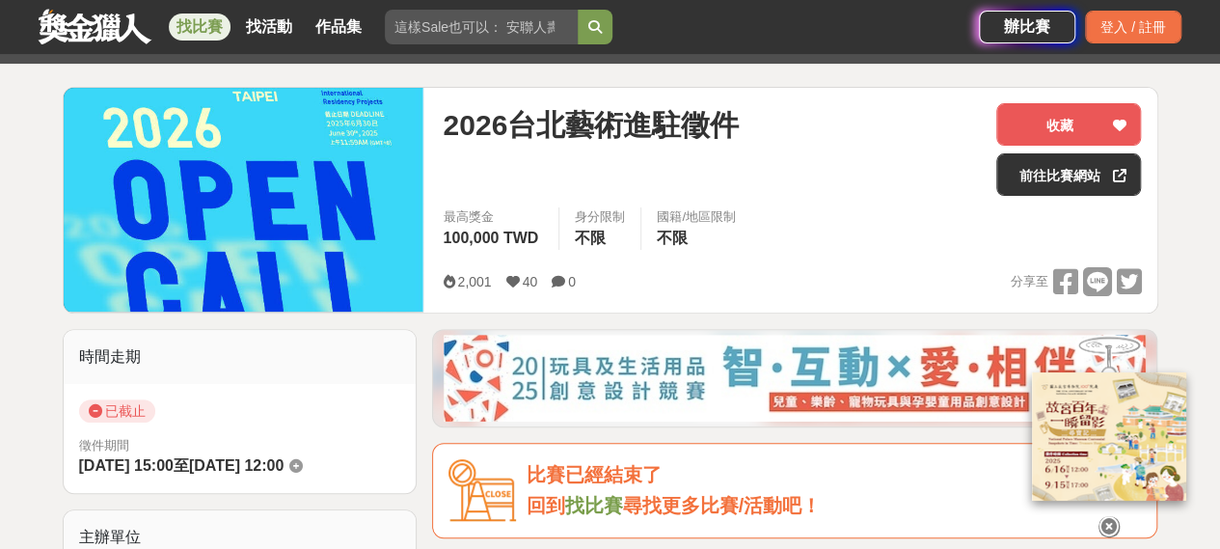
scroll to position [96, 0]
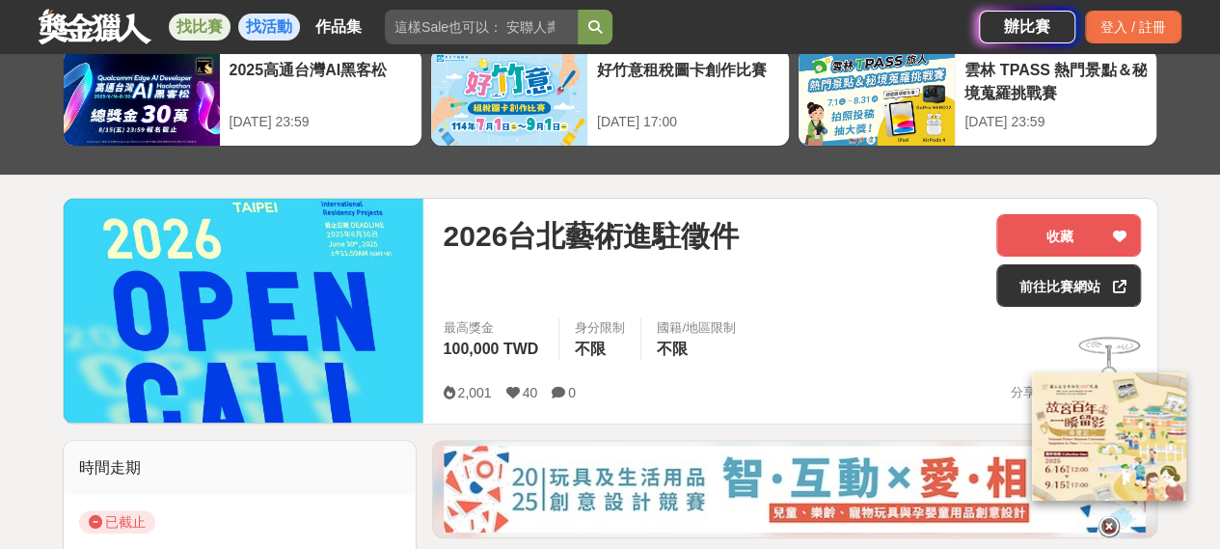
click at [255, 26] on link "找活動" at bounding box center [269, 26] width 62 height 27
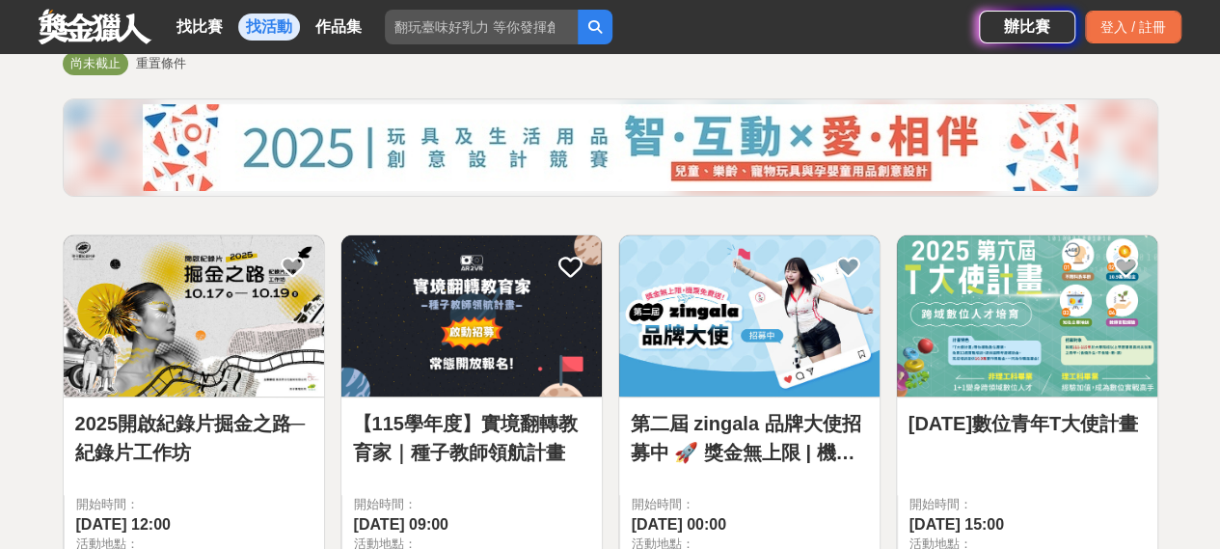
scroll to position [77, 0]
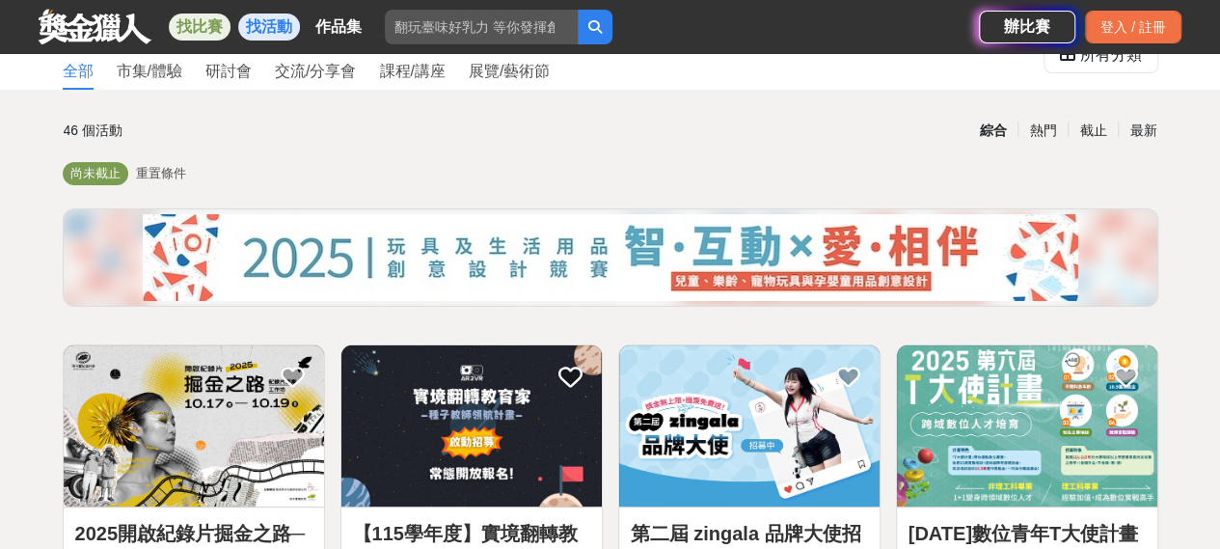
click at [202, 31] on link "找比賽" at bounding box center [200, 26] width 62 height 27
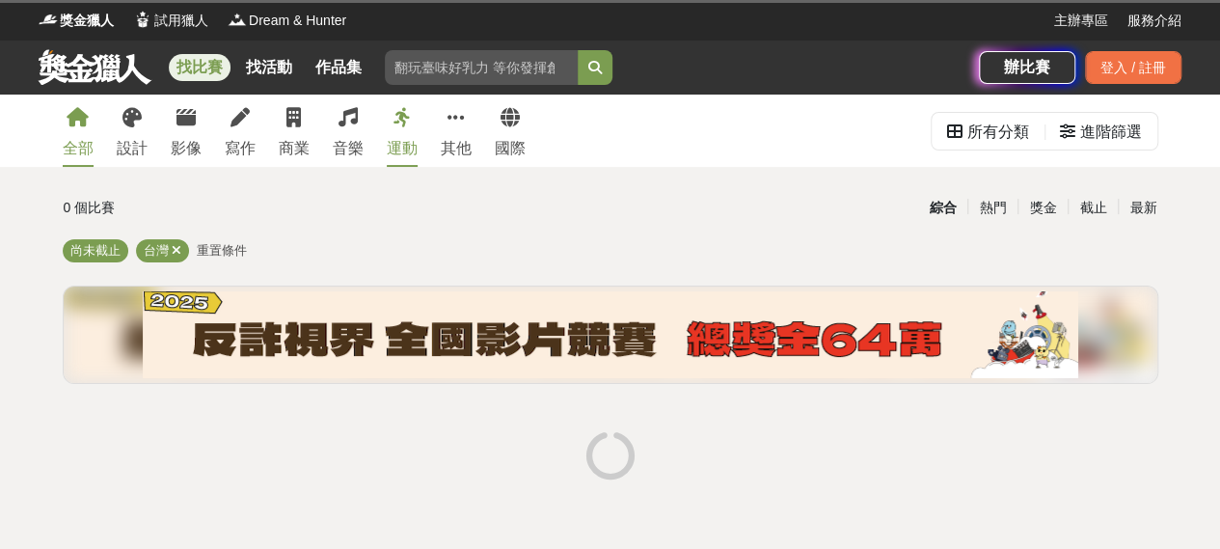
click at [405, 132] on link "運動" at bounding box center [402, 130] width 31 height 72
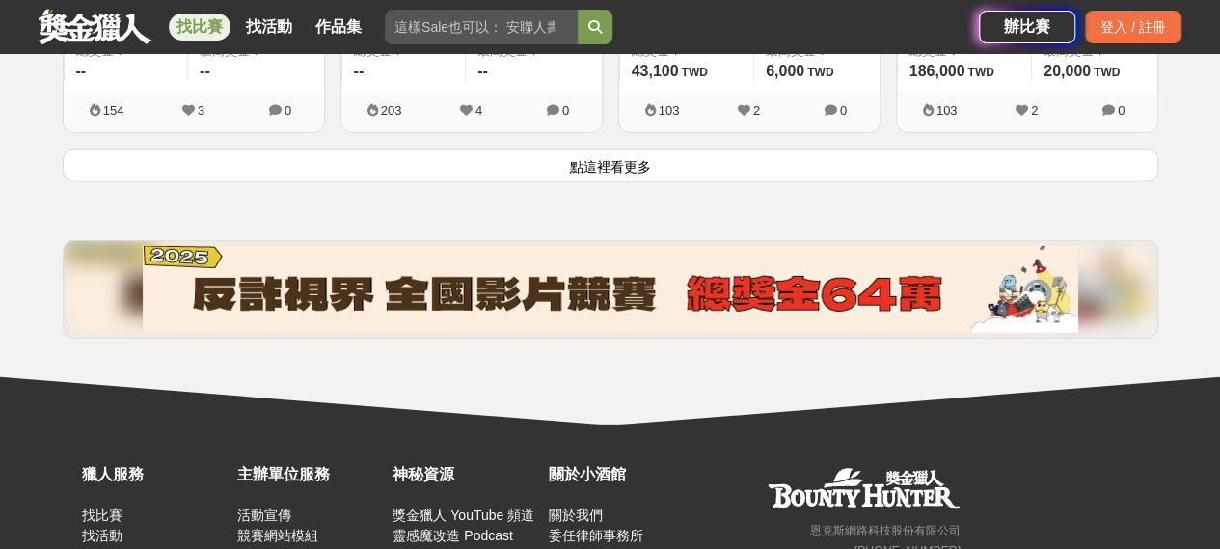
scroll to position [2699, 0]
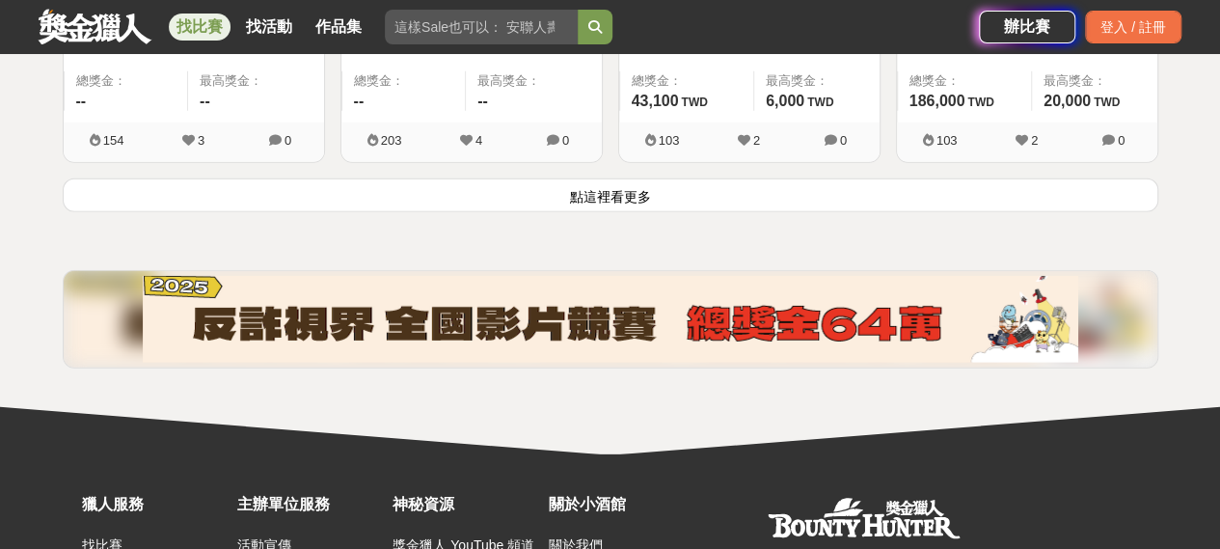
click at [629, 192] on button "點這裡看更多" at bounding box center [610, 195] width 1095 height 34
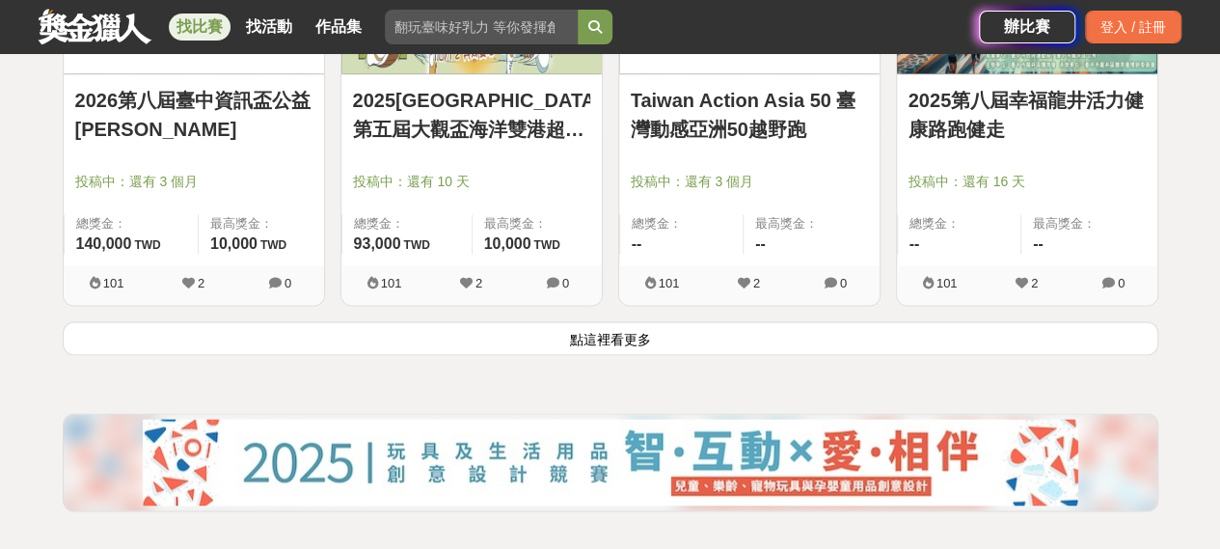
scroll to position [5110, 0]
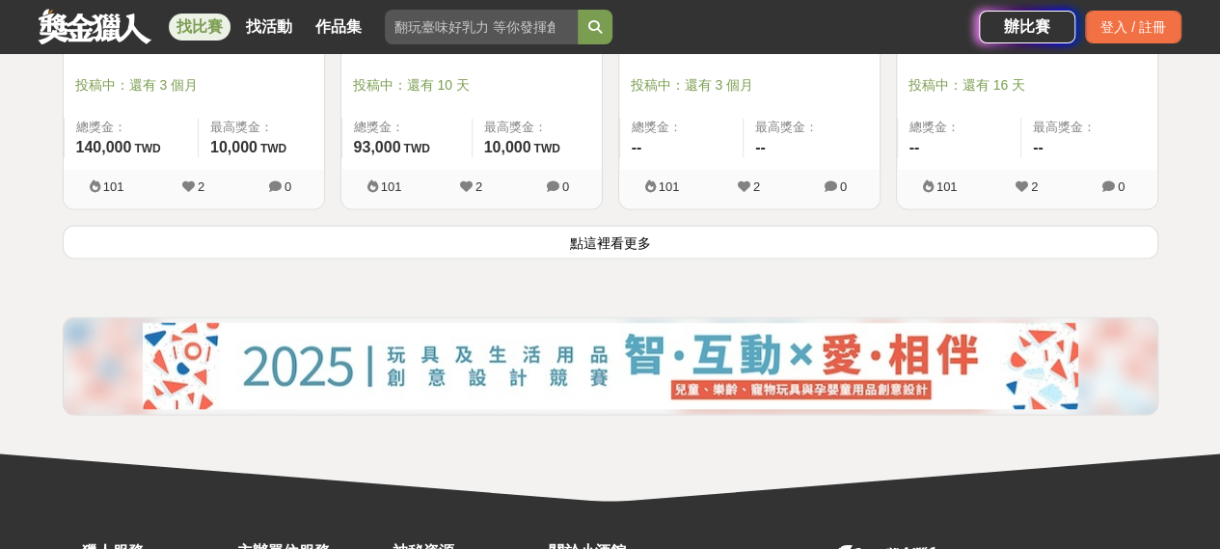
click at [624, 238] on button "點這裡看更多" at bounding box center [610, 242] width 1095 height 34
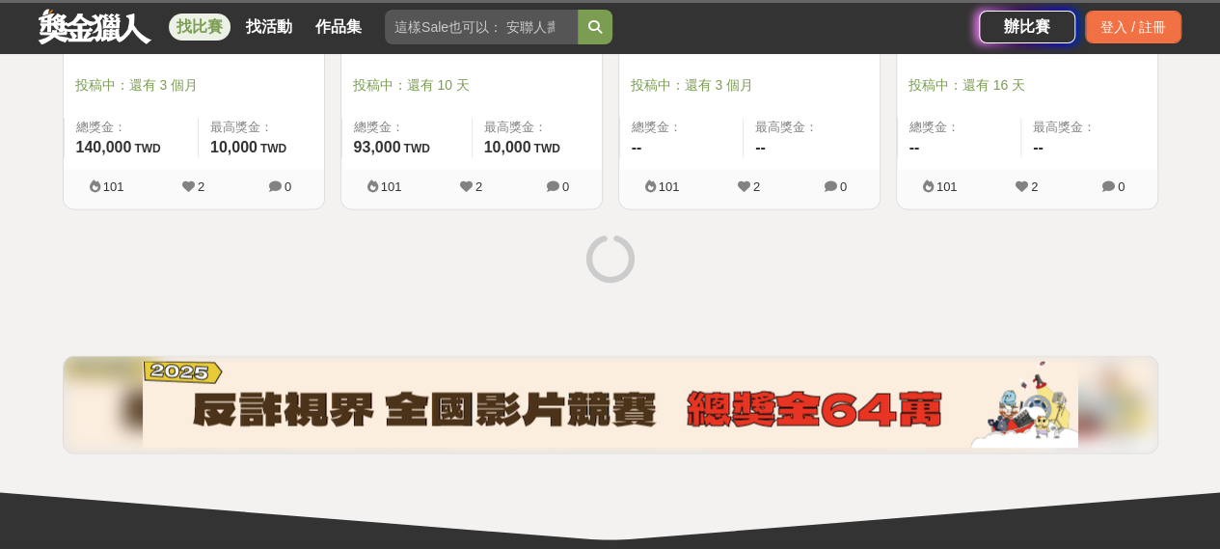
click at [472, 24] on input "search" at bounding box center [481, 27] width 193 height 35
type input "舞蹈"
click at [577, 10] on button "submit" at bounding box center [594, 27] width 35 height 35
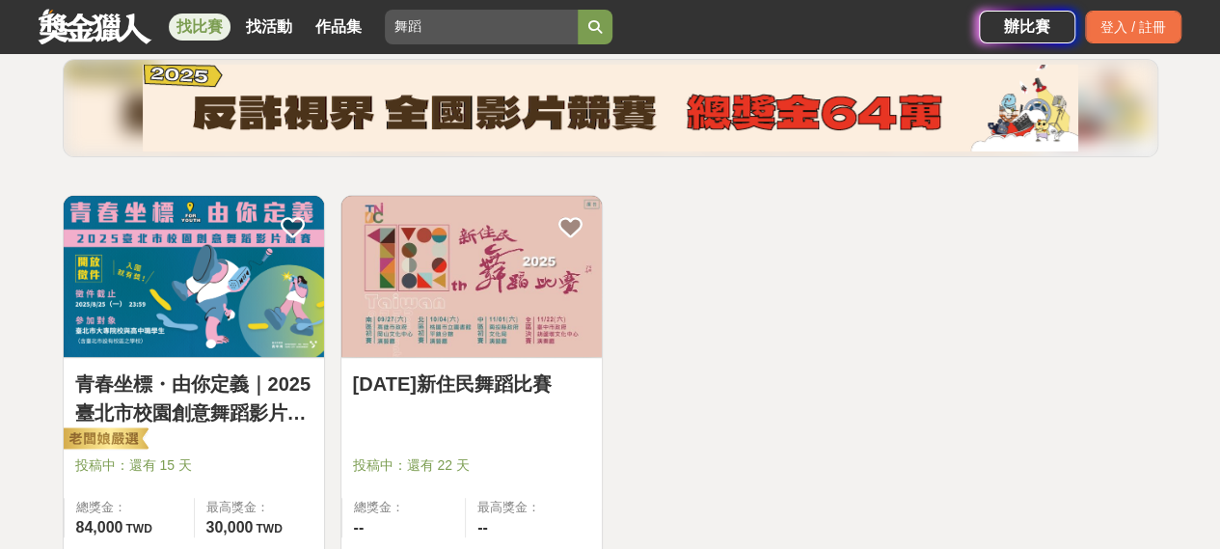
scroll to position [361, 0]
